Goal: Task Accomplishment & Management: Use online tool/utility

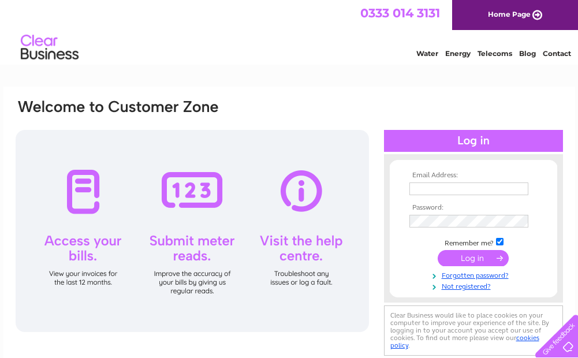
type input "[PERSON_NAME][EMAIL_ADDRESS][DOMAIN_NAME]"
click at [468, 261] on input "submit" at bounding box center [473, 258] width 71 height 16
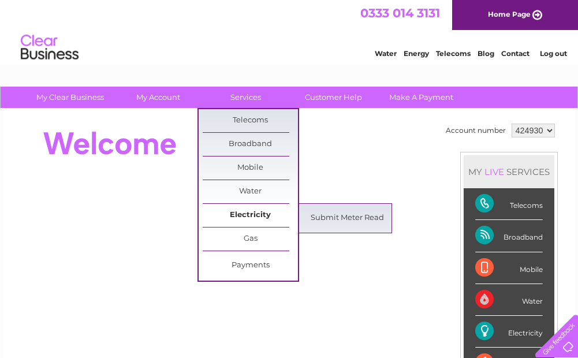
click at [254, 214] on link "Electricity" at bounding box center [250, 215] width 95 height 23
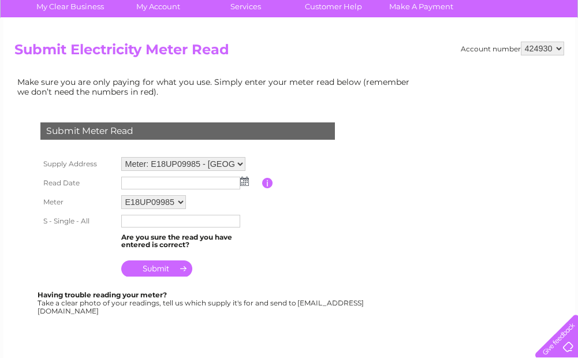
scroll to position [116, 0]
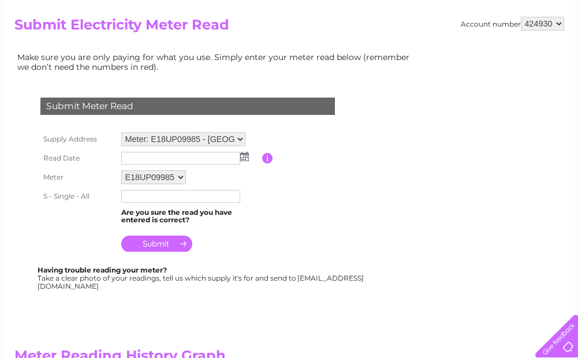
click at [245, 158] on img at bounding box center [244, 156] width 9 height 9
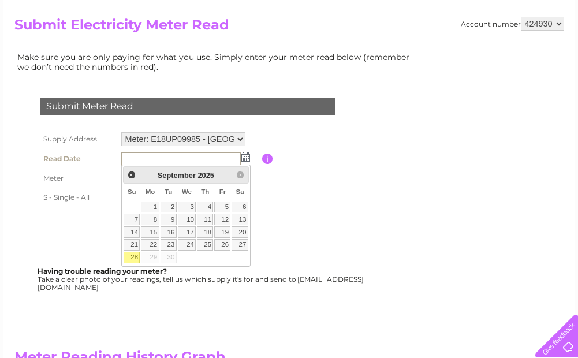
click at [128, 256] on link "28" at bounding box center [132, 258] width 16 height 12
type input "2025/09/28"
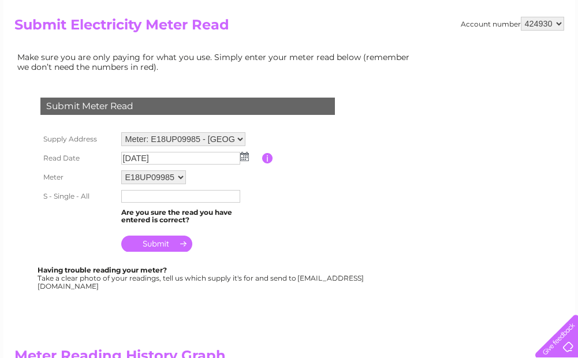
click at [133, 194] on input "text" at bounding box center [180, 196] width 119 height 13
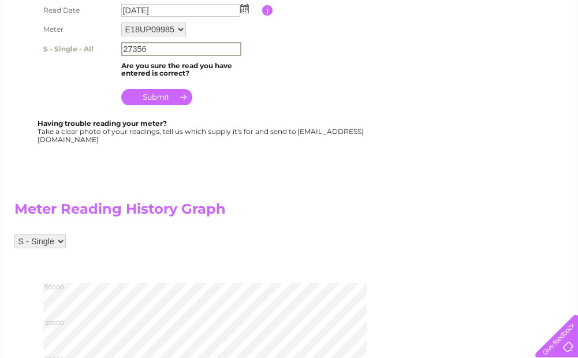
scroll to position [231, 0]
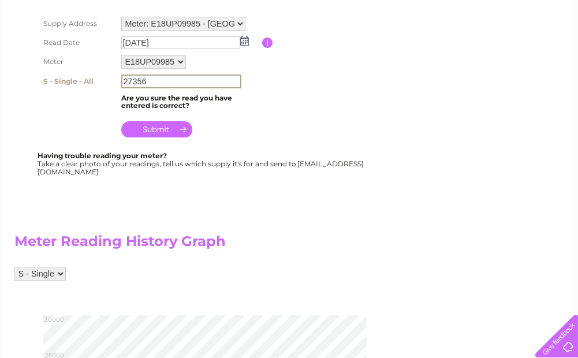
type input "27356"
click at [155, 133] on input "submit" at bounding box center [156, 129] width 71 height 16
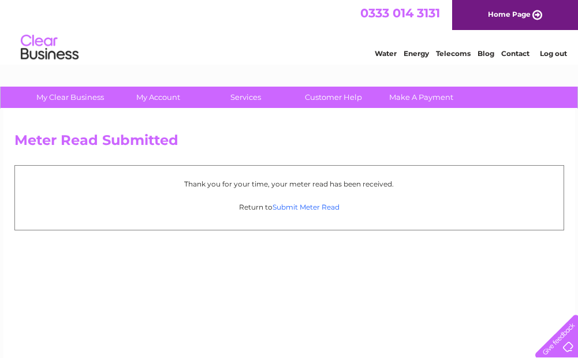
click at [313, 209] on link "Submit Meter Read" at bounding box center [306, 207] width 67 height 9
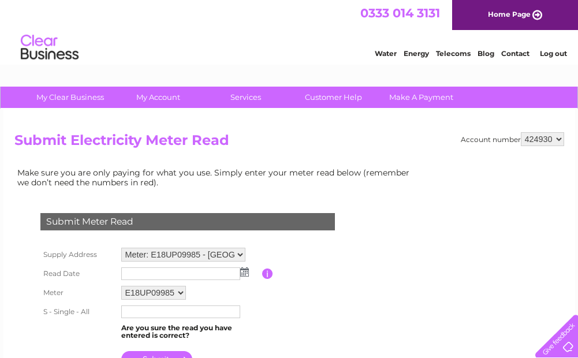
click at [553, 53] on link "Log out" at bounding box center [553, 53] width 27 height 9
